Goal: Task Accomplishment & Management: Manage account settings

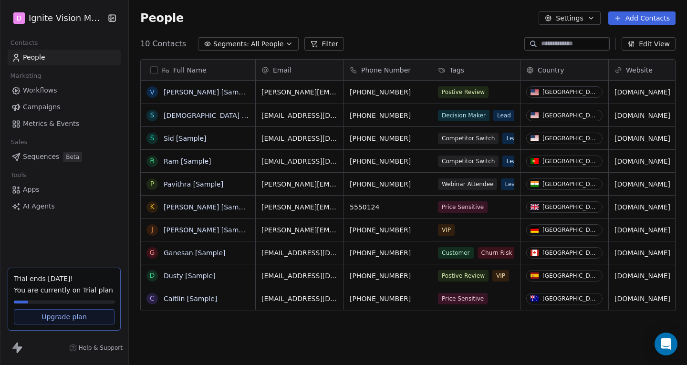
scroll to position [314, 551]
click at [44, 54] on span "People" at bounding box center [34, 57] width 22 height 10
click at [60, 18] on html "D Ignite Vision Media Contacts People Marketing Workflows Campaigns Metrics & E…" at bounding box center [343, 182] width 687 height 365
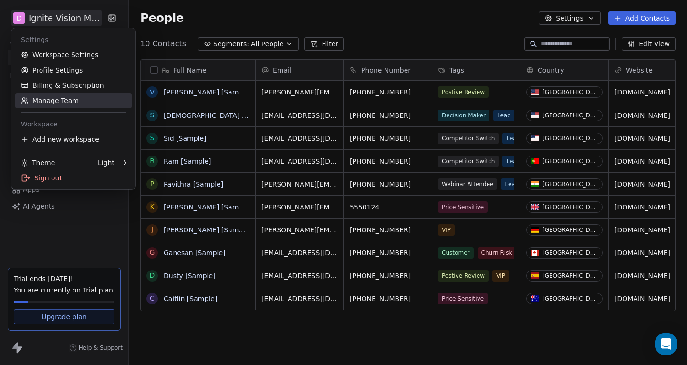
click at [82, 102] on link "Manage Team" at bounding box center [73, 100] width 116 height 15
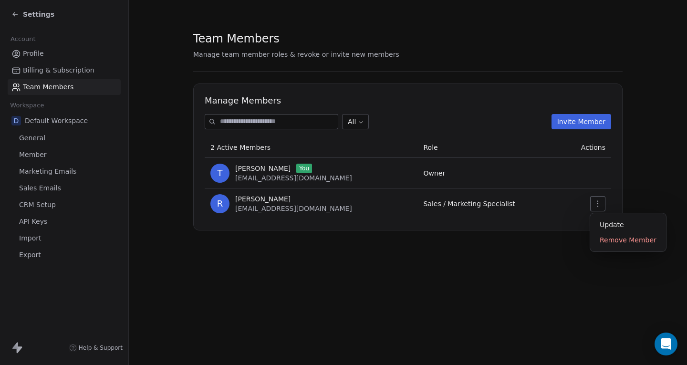
click at [596, 200] on icon "button" at bounding box center [598, 204] width 8 height 8
click at [19, 15] on icon at bounding box center [15, 14] width 8 height 8
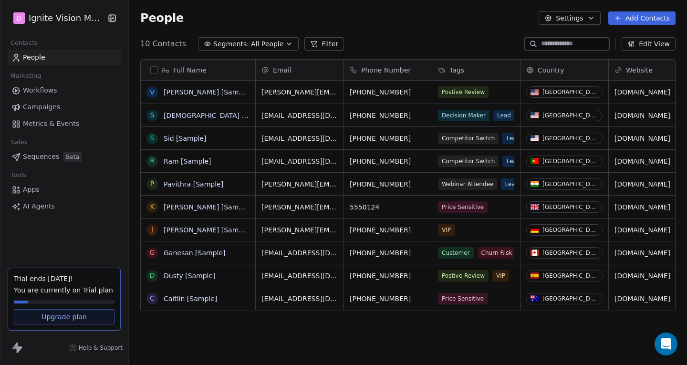
scroll to position [314, 551]
click at [112, 16] on icon "button" at bounding box center [112, 18] width 10 height 10
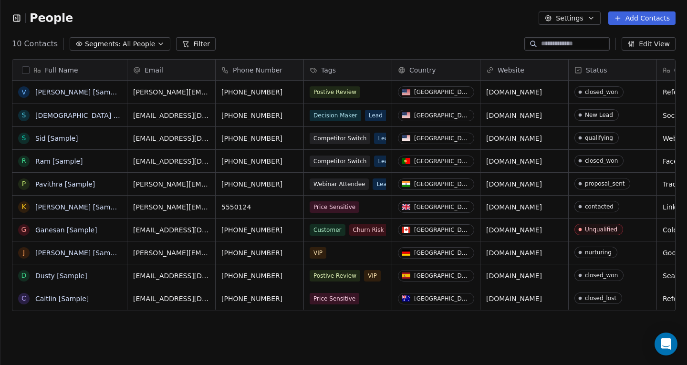
scroll to position [8, 8]
click at [16, 20] on icon "button" at bounding box center [17, 18] width 10 height 10
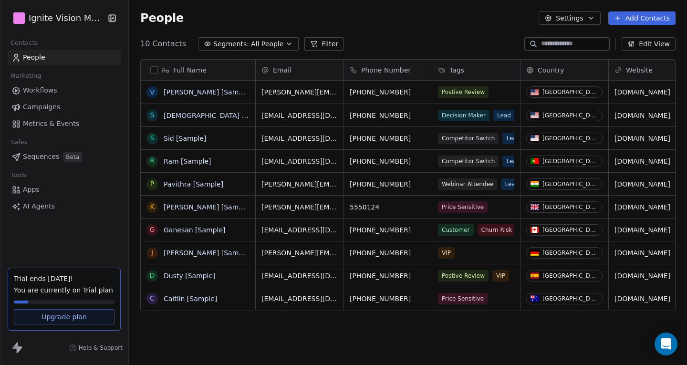
scroll to position [314, 551]
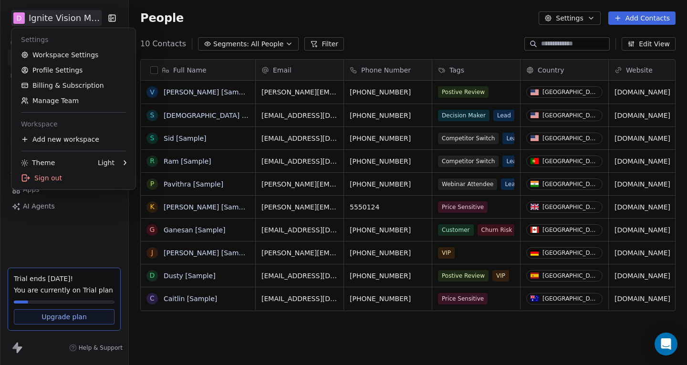
click at [17, 21] on html "D Ignite Vision Media Contacts People Marketing Workflows Campaigns Metrics & E…" at bounding box center [343, 182] width 687 height 365
click at [35, 20] on html "D Ignite Vision Media Contacts People Marketing Workflows Campaigns Metrics & E…" at bounding box center [343, 182] width 687 height 365
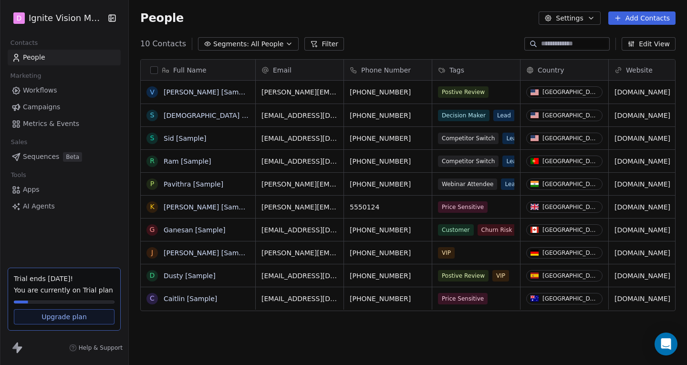
click at [116, 15] on icon "button" at bounding box center [112, 18] width 10 height 10
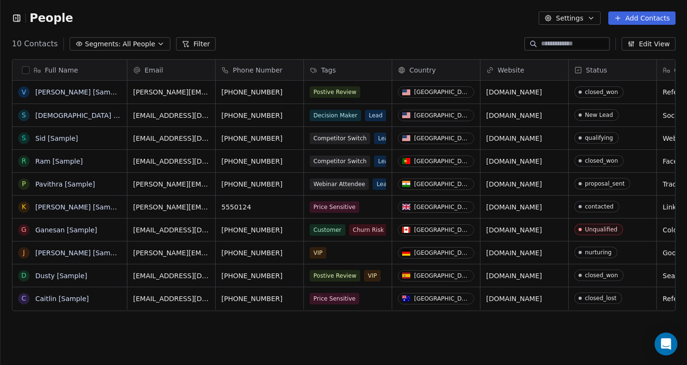
scroll to position [8, 8]
click at [52, 18] on span "People" at bounding box center [51, 18] width 43 height 14
click at [33, 15] on span "People" at bounding box center [51, 18] width 43 height 14
click at [11, 19] on div "People Settings Add Contacts" at bounding box center [343, 18] width 687 height 36
click at [15, 18] on icon "button" at bounding box center [17, 18] width 10 height 10
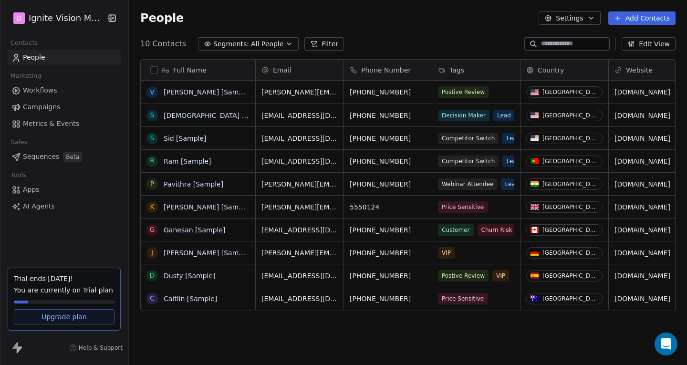
scroll to position [314, 551]
click at [153, 68] on button "button" at bounding box center [154, 70] width 8 height 8
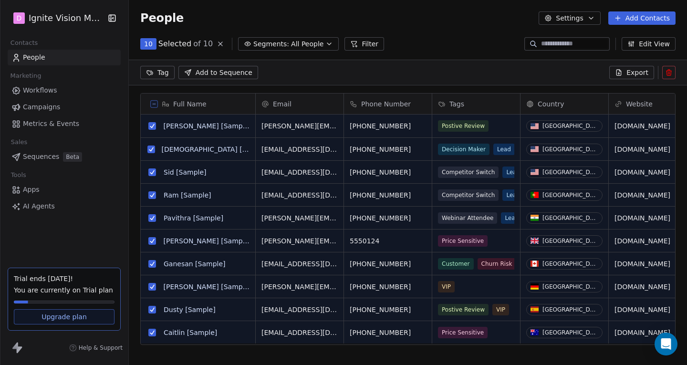
click at [670, 70] on icon at bounding box center [669, 70] width 2 height 1
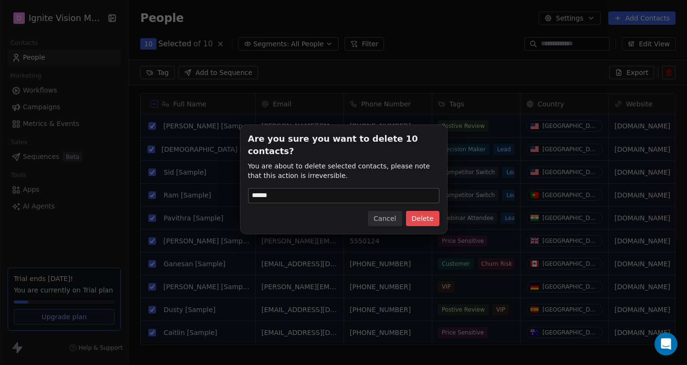
type input "******"
click at [431, 211] on button "Delete" at bounding box center [422, 218] width 33 height 15
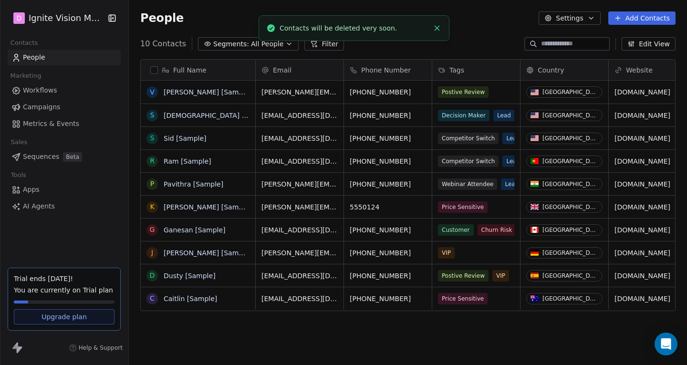
scroll to position [314, 551]
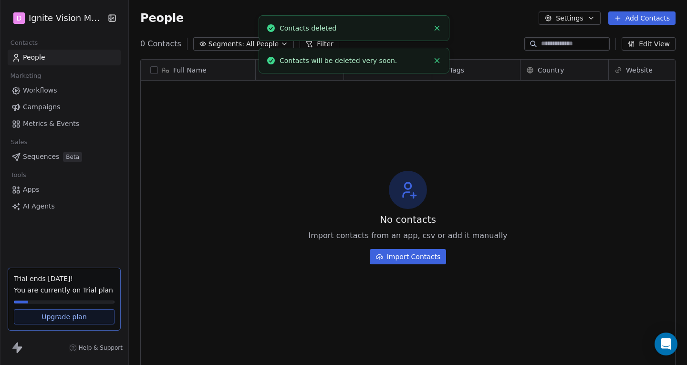
click at [439, 30] on icon "Close toast" at bounding box center [437, 28] width 9 height 9
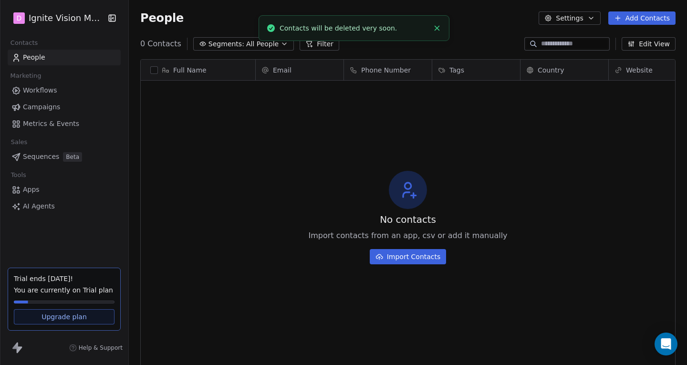
click at [439, 30] on icon "Close toast" at bounding box center [437, 28] width 9 height 9
